Goal: Information Seeking & Learning: Learn about a topic

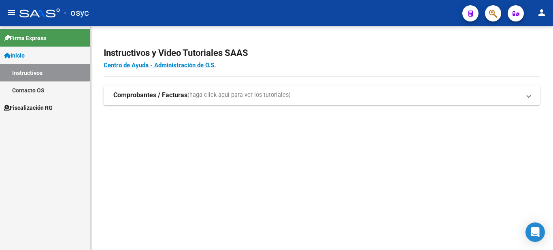
click at [35, 108] on span "Fiscalización RG" at bounding box center [28, 107] width 49 height 9
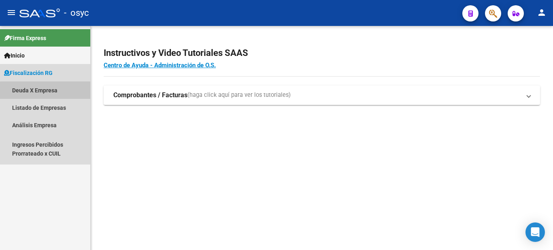
click at [49, 93] on link "Deuda X Empresa" at bounding box center [45, 89] width 90 height 17
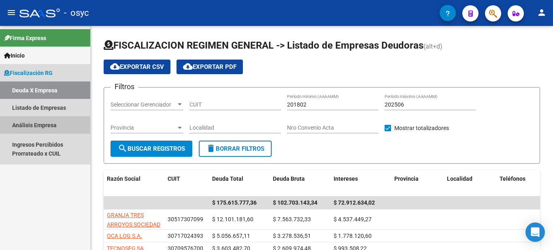
click at [37, 126] on link "Análisis Empresa" at bounding box center [45, 124] width 90 height 17
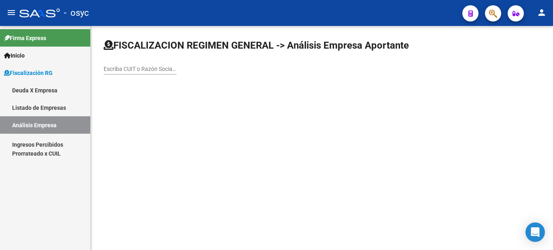
click at [153, 73] on div "Escriba CUIT o Razón Social para buscar" at bounding box center [140, 66] width 73 height 16
click at [155, 69] on input "Escriba CUIT o Razón Social para buscar" at bounding box center [140, 69] width 73 height 7
paste input "20216706227"
click at [156, 68] on input "20216706227" at bounding box center [140, 69] width 73 height 7
click at [144, 67] on input "20216706227" at bounding box center [140, 69] width 73 height 7
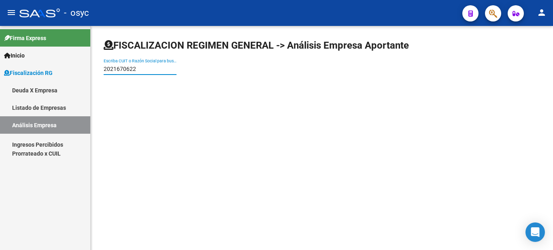
drag, startPoint x: 158, startPoint y: 69, endPoint x: 0, endPoint y: 72, distance: 157.6
click at [12, 73] on mat-sidenav-container "Firma Express Inicio Instructivos Contacto OS Fiscalización RG Deuda X Empresa …" at bounding box center [276, 138] width 553 height 224
paste input "30717205525"
type input "30717205525"
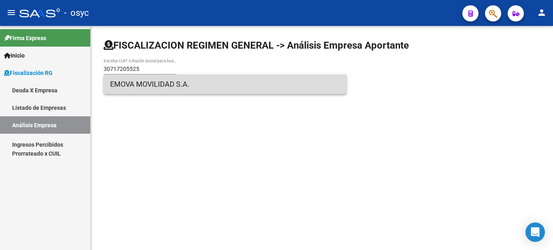
click at [156, 85] on span "EMOVA MOVILIDAD S.A." at bounding box center [225, 84] width 230 height 19
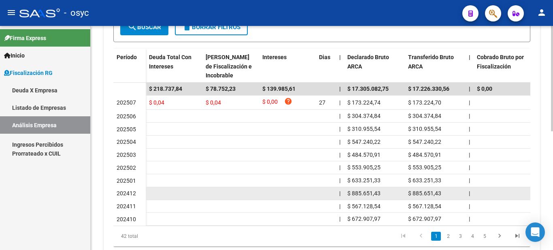
scroll to position [252, 0]
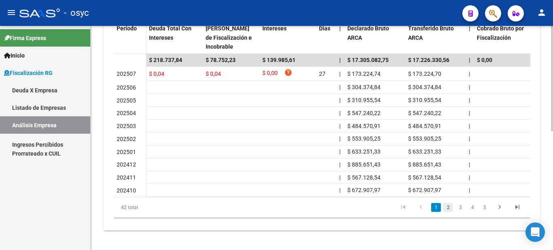
click at [450, 209] on link "2" at bounding box center [449, 207] width 10 height 9
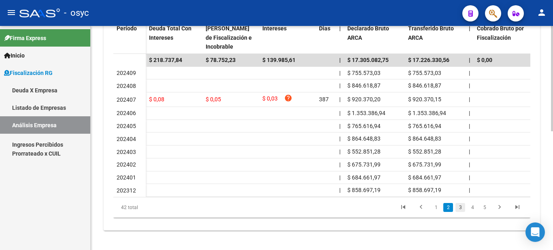
click at [463, 210] on link "3" at bounding box center [461, 207] width 10 height 9
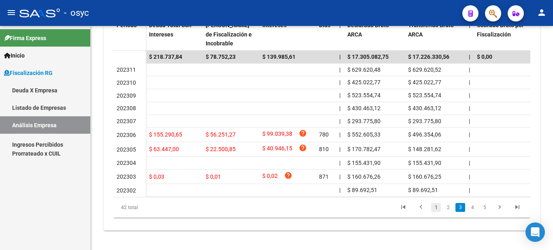
click at [439, 212] on link "1" at bounding box center [436, 207] width 10 height 9
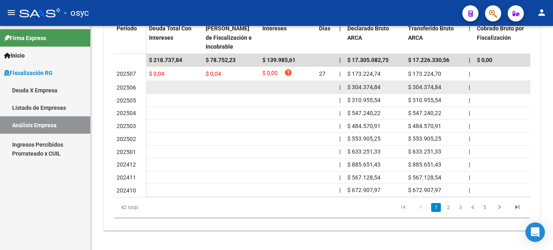
drag, startPoint x: 202, startPoint y: 79, endPoint x: 315, endPoint y: 80, distance: 112.6
click at [315, 81] on datatable-body-cell at bounding box center [287, 87] width 57 height 13
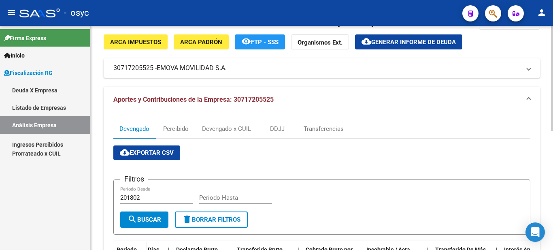
scroll to position [0, 0]
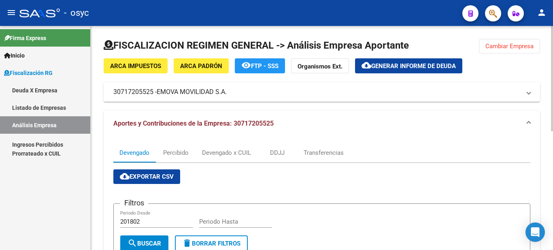
click at [518, 43] on span "Cambiar Empresa" at bounding box center [510, 46] width 48 height 7
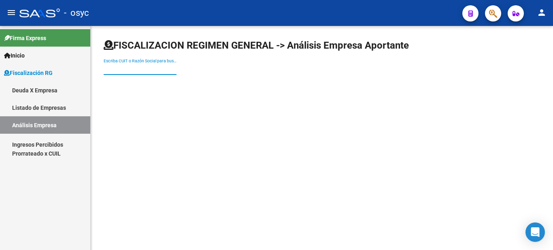
click at [147, 69] on input "Escriba CUIT o Razón Social para buscar" at bounding box center [140, 69] width 73 height 7
paste input "30546107074"
drag, startPoint x: 153, startPoint y: 68, endPoint x: 19, endPoint y: 74, distance: 133.8
click at [42, 74] on mat-sidenav-container "Firma Express Inicio Instructivos Contacto OS Fiscalización RG Deuda X Empresa …" at bounding box center [276, 138] width 553 height 224
paste input "629145458"
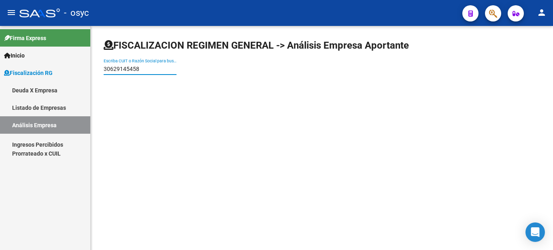
type input "30629145458"
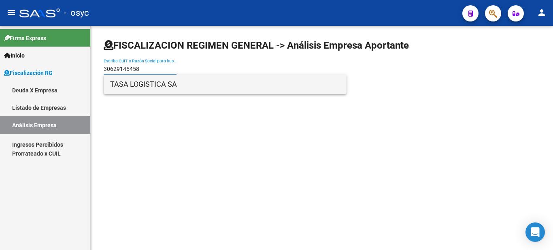
click at [152, 83] on span "TASA LOGISTICA SA" at bounding box center [225, 84] width 230 height 19
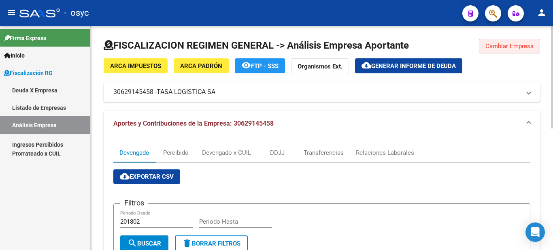
click at [514, 43] on span "Cambiar Empresa" at bounding box center [510, 46] width 48 height 7
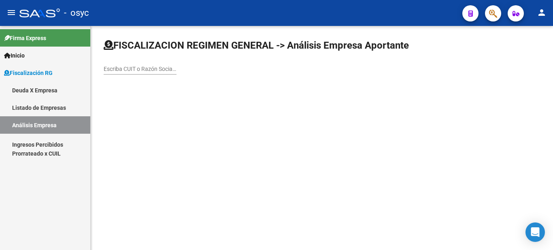
click at [147, 70] on input "Escriba CUIT o Razón Social para buscar" at bounding box center [140, 69] width 73 height 7
paste input "30707386068"
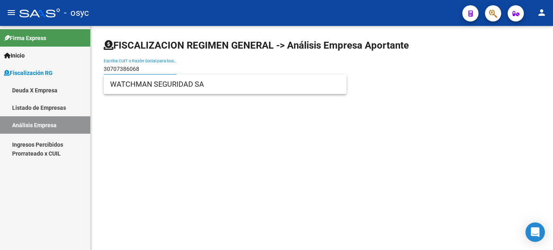
type input "30707386068"
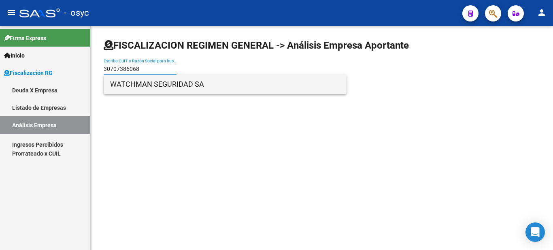
click at [140, 83] on span "WATCHMAN SEGURIDAD SA" at bounding box center [225, 84] width 230 height 19
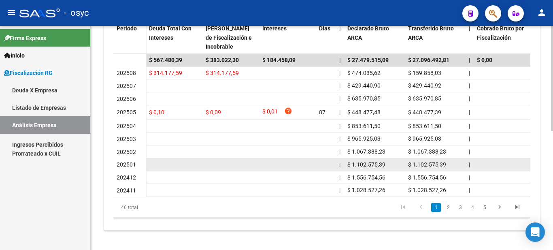
scroll to position [252, 0]
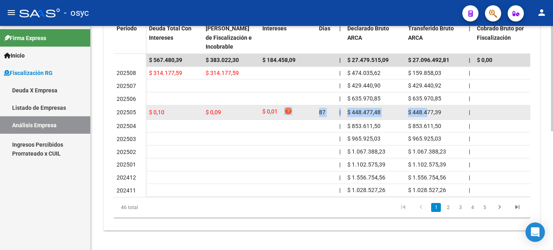
drag, startPoint x: 391, startPoint y: 104, endPoint x: 426, endPoint y: 103, distance: 35.2
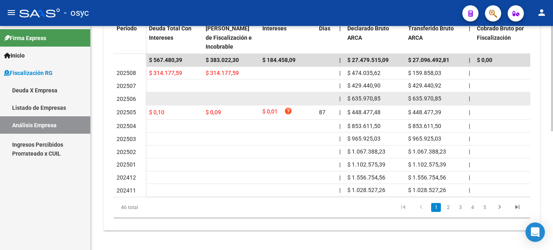
click at [425, 95] on span "$ 635.970,85" at bounding box center [424, 98] width 33 height 6
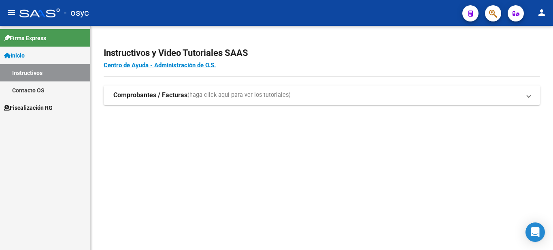
click at [34, 109] on span "Fiscalización RG" at bounding box center [28, 107] width 49 height 9
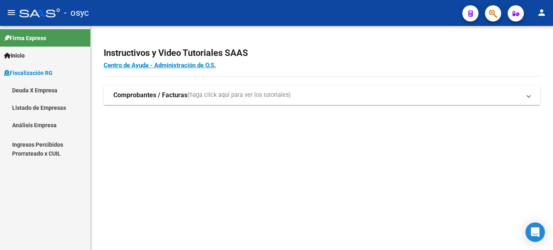
click at [43, 91] on link "Deuda X Empresa" at bounding box center [45, 89] width 90 height 17
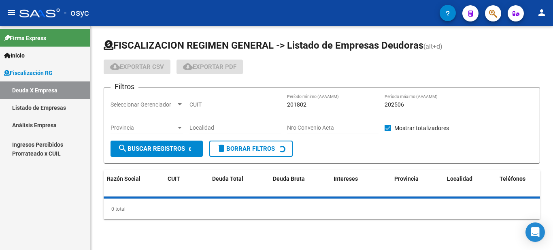
click at [47, 108] on link "Listado de Empresas" at bounding box center [45, 107] width 90 height 17
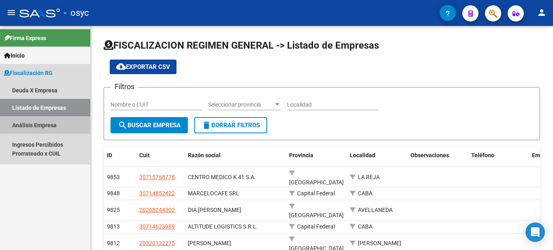
click at [37, 124] on link "Análisis Empresa" at bounding box center [45, 124] width 90 height 17
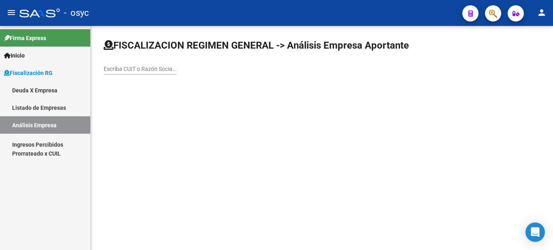
click at [149, 73] on div "Escriba CUIT o Razón Social para buscar" at bounding box center [140, 66] width 73 height 16
paste input "30708065168"
type input "30708065168"
click at [146, 70] on input "30708065168" at bounding box center [140, 69] width 73 height 7
drag, startPoint x: 150, startPoint y: 71, endPoint x: 2, endPoint y: 76, distance: 147.9
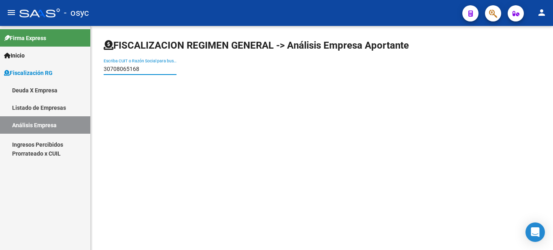
click at [14, 76] on mat-sidenav-container "Firma Express Inicio Instructivos Contacto OS Fiscalización RG Deuda X Empresa …" at bounding box center [276, 138] width 553 height 224
click at [161, 66] on input "30708065168" at bounding box center [140, 69] width 73 height 7
click at [156, 68] on input "30708065168" at bounding box center [140, 69] width 73 height 7
drag, startPoint x: 154, startPoint y: 70, endPoint x: 0, endPoint y: 72, distance: 153.9
click at [0, 73] on mat-sidenav-container "Firma Express Inicio Instructivos Contacto OS Fiscalización RG Deuda X Empresa …" at bounding box center [276, 138] width 553 height 224
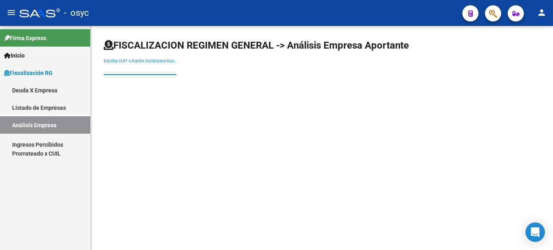
paste input "30708065168"
drag, startPoint x: 138, startPoint y: 72, endPoint x: 0, endPoint y: 70, distance: 138.1
click at [2, 73] on mat-sidenav-container "Firma Express Inicio Instructivos Contacto OS Fiscalización RG Deuda X Empresa …" at bounding box center [276, 138] width 553 height 224
paste input "TINTING"
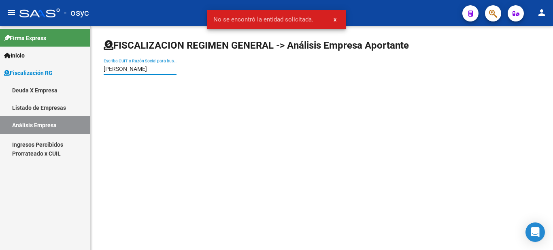
type input "[PERSON_NAME]"
